Goal: Use online tool/utility: Utilize a website feature to perform a specific function

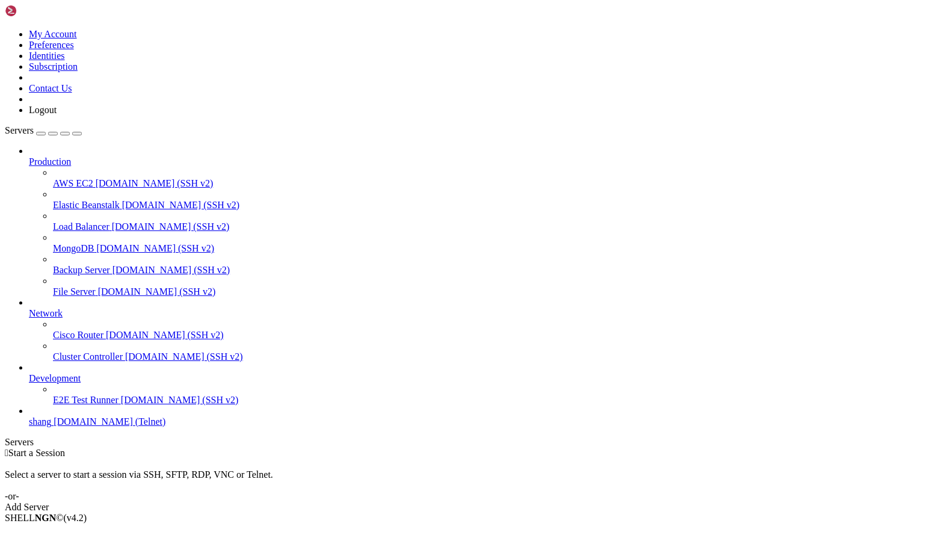
click at [51, 427] on span "shang" at bounding box center [40, 421] width 22 height 10
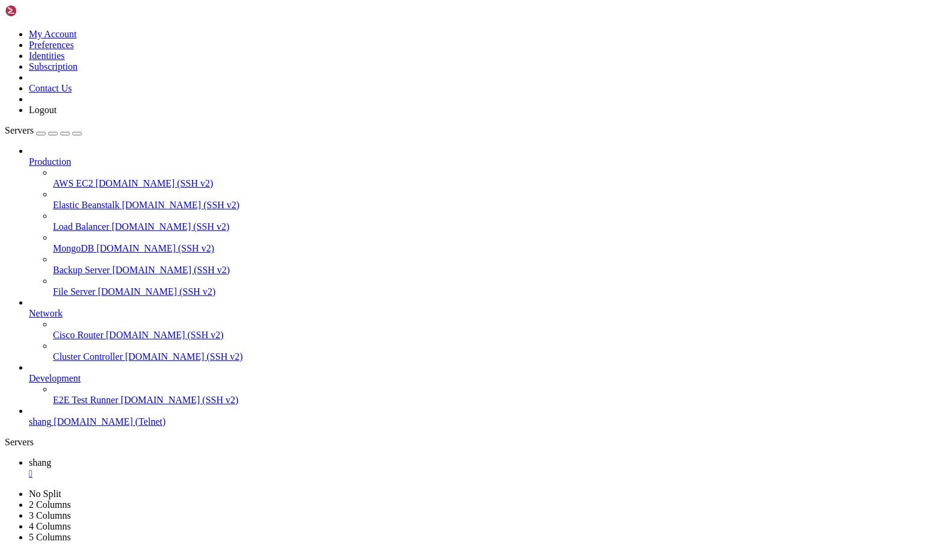
scroll to position [1967, 0]
drag, startPoint x: 37, startPoint y: 1150, endPoint x: 119, endPoint y: 1150, distance: 81.8
drag, startPoint x: 776, startPoint y: 1123, endPoint x: 878, endPoint y: 1210, distance: 134.0
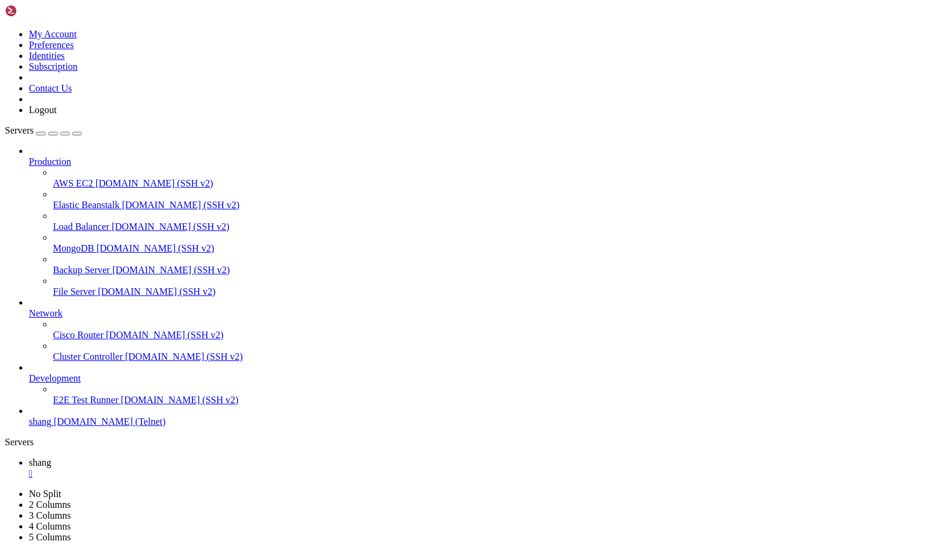
scroll to position [3673, 0]
click at [122, 200] on span "[DOMAIN_NAME] (SSH v2)" at bounding box center [181, 205] width 118 height 10
drag, startPoint x: 208, startPoint y: 18, endPoint x: 191, endPoint y: 14, distance: 17.4
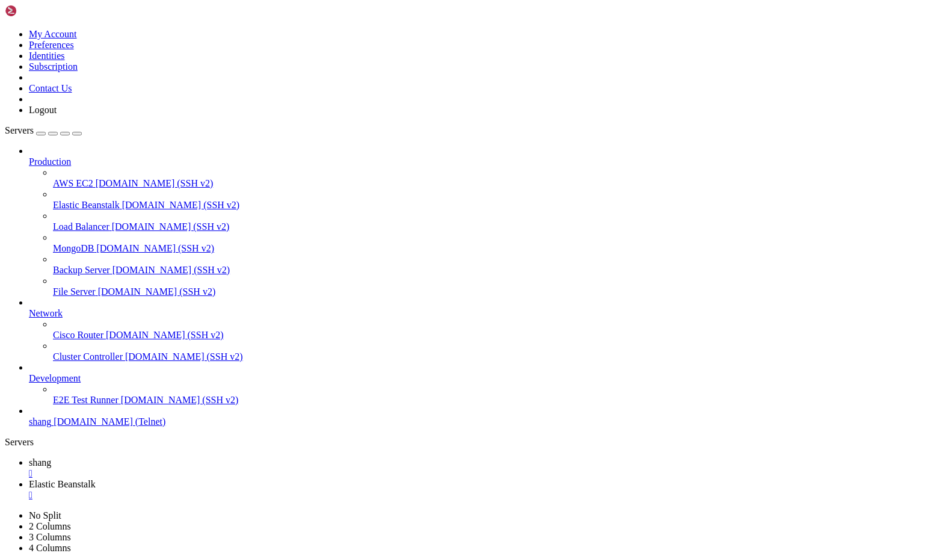
click at [207, 457] on link "shang " at bounding box center [475, 468] width 893 height 22
click at [96, 479] on span "Elastic Beanstalk" at bounding box center [62, 484] width 67 height 10
